Goal: Task Accomplishment & Management: Manage account settings

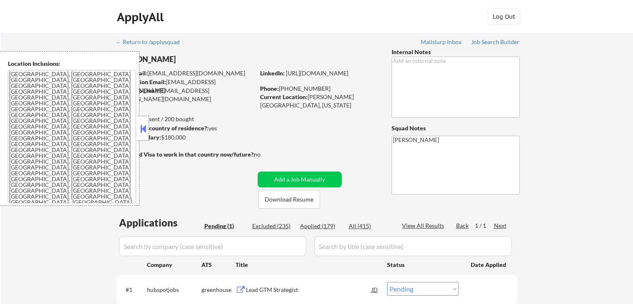
select select ""pending""
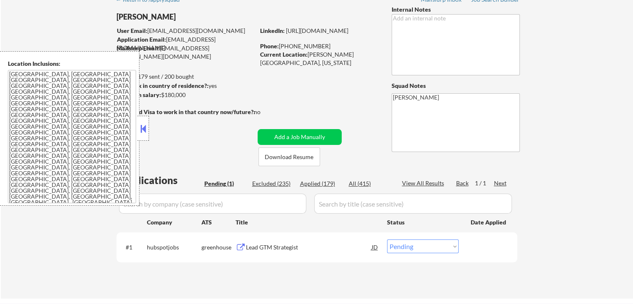
scroll to position [42, 0]
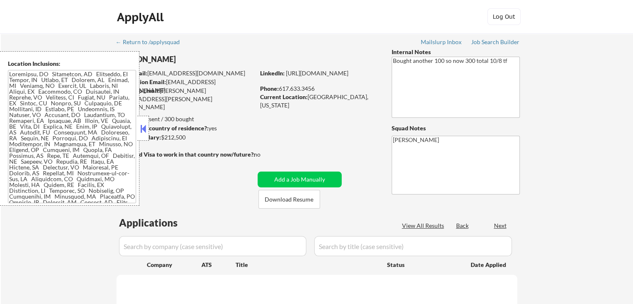
select select ""pending""
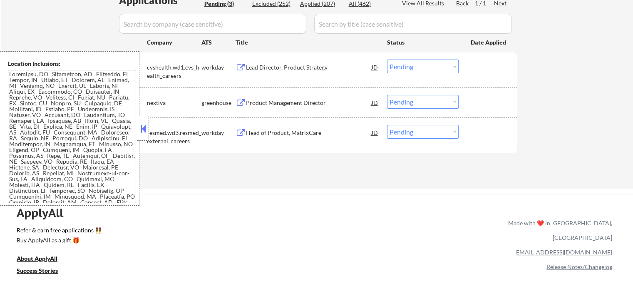
scroll to position [208, 0]
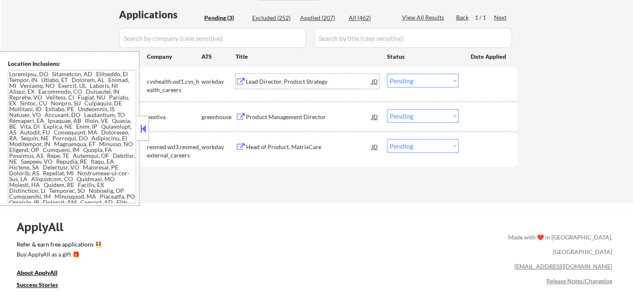
click at [268, 82] on div "Lead Director, Product Strategy" at bounding box center [309, 81] width 126 height 8
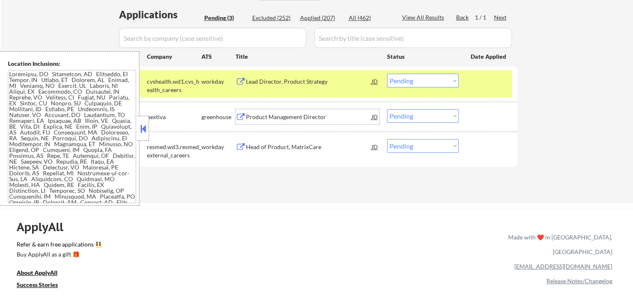
click at [268, 119] on div "Product Management Director" at bounding box center [309, 117] width 126 height 8
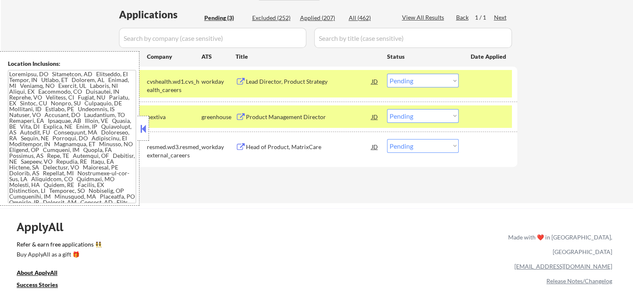
click at [274, 142] on div "Head of Product, MatrixCare" at bounding box center [309, 146] width 126 height 15
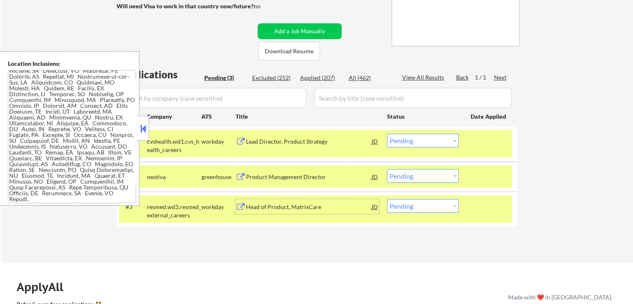
scroll to position [250, 0]
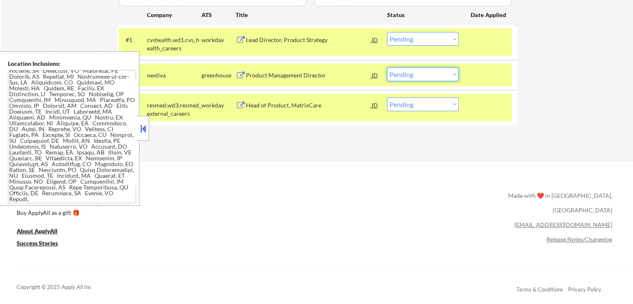
drag, startPoint x: 421, startPoint y: 73, endPoint x: 422, endPoint y: 79, distance: 5.9
click at [421, 73] on select "Choose an option... Pending Applied Excluded (Questions) Excluded (Expired) Exc…" at bounding box center [423, 74] width 72 height 14
click at [387, 67] on select "Choose an option... Pending Applied Excluded (Questions) Excluded (Expired) Exc…" at bounding box center [423, 74] width 72 height 14
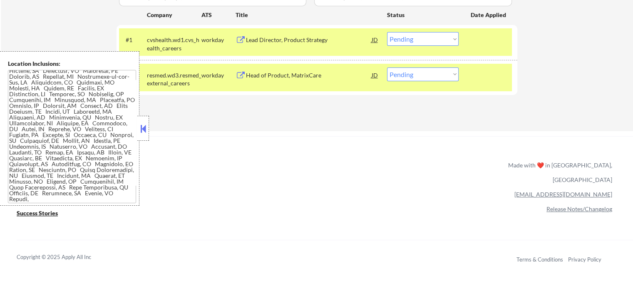
click at [269, 69] on div "Head of Product, MatrixCare" at bounding box center [309, 74] width 126 height 15
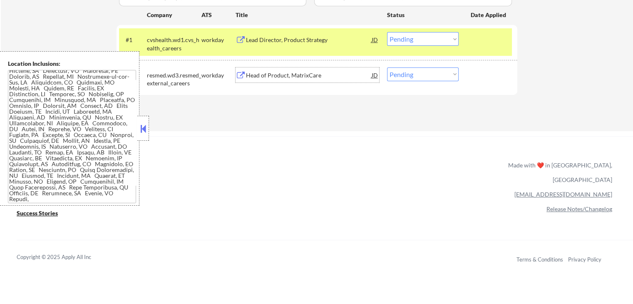
click at [287, 39] on div "Lead Director, Product Strategy" at bounding box center [309, 40] width 126 height 8
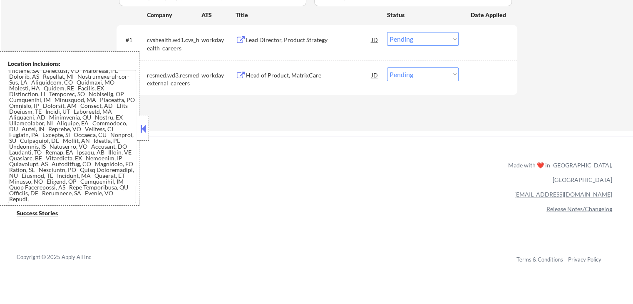
scroll to position [7, 0]
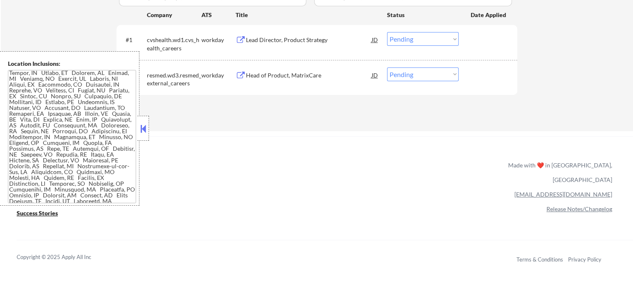
click at [144, 129] on button at bounding box center [143, 128] width 9 height 12
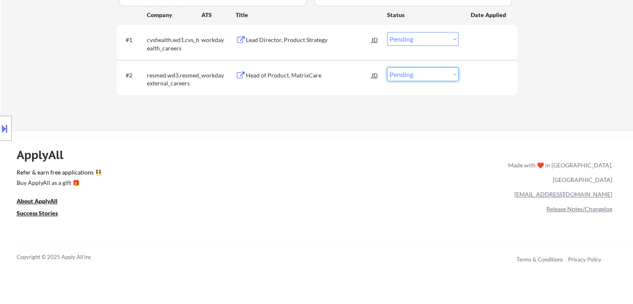
click at [412, 73] on select "Choose an option... Pending Applied Excluded (Questions) Excluded (Expired) Exc…" at bounding box center [423, 74] width 72 height 14
select select ""excluded__expired_""
click at [387, 67] on select "Choose an option... Pending Applied Excluded (Questions) Excluded (Expired) Exc…" at bounding box center [423, 74] width 72 height 14
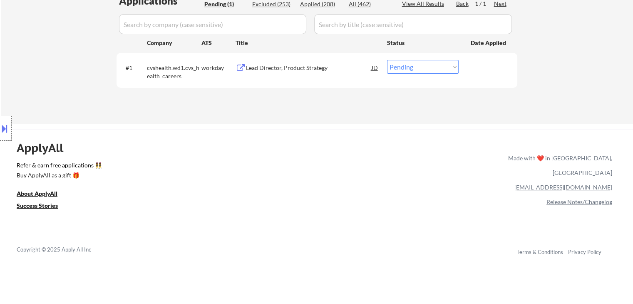
scroll to position [208, 0]
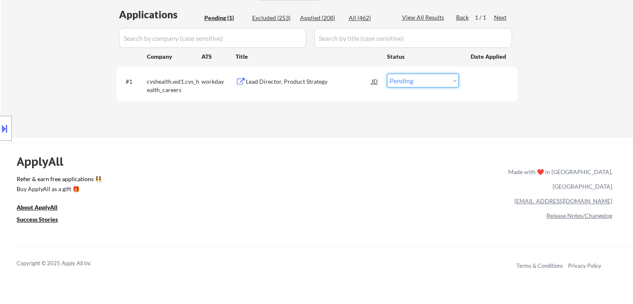
click at [408, 84] on select "Choose an option... Pending Applied Excluded (Questions) Excluded (Expired) Exc…" at bounding box center [423, 81] width 72 height 14
select select ""applied""
click at [387, 74] on select "Choose an option... Pending Applied Excluded (Questions) Excluded (Expired) Exc…" at bounding box center [423, 81] width 72 height 14
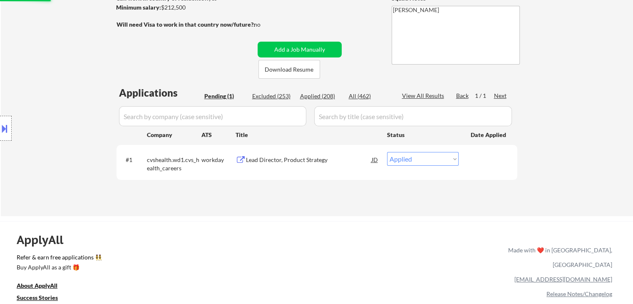
scroll to position [125, 0]
